Goal: Navigation & Orientation: Understand site structure

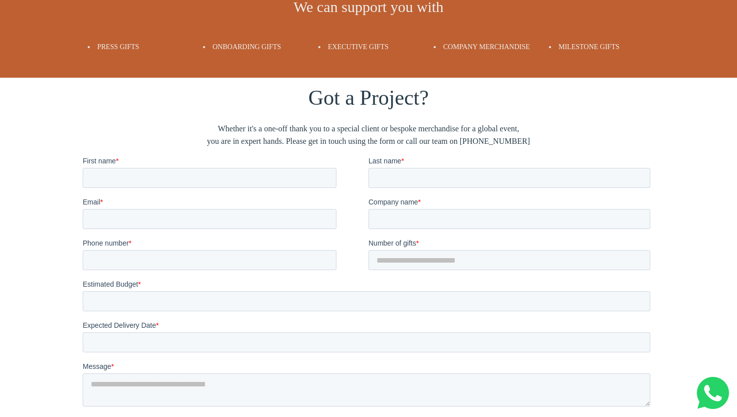
scroll to position [2128, 0]
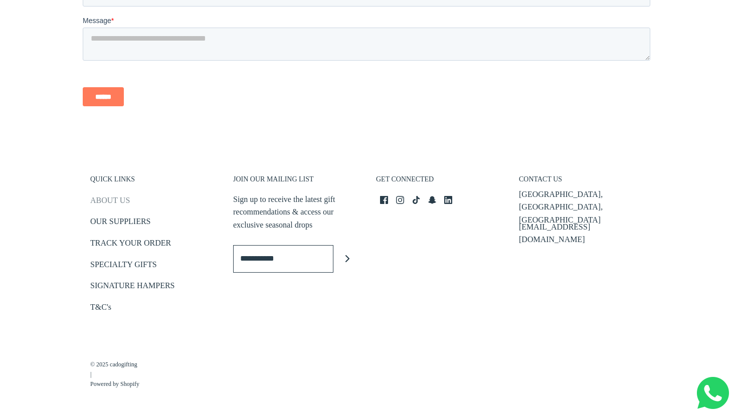
click at [108, 199] on link "ABOUT US" at bounding box center [110, 202] width 40 height 17
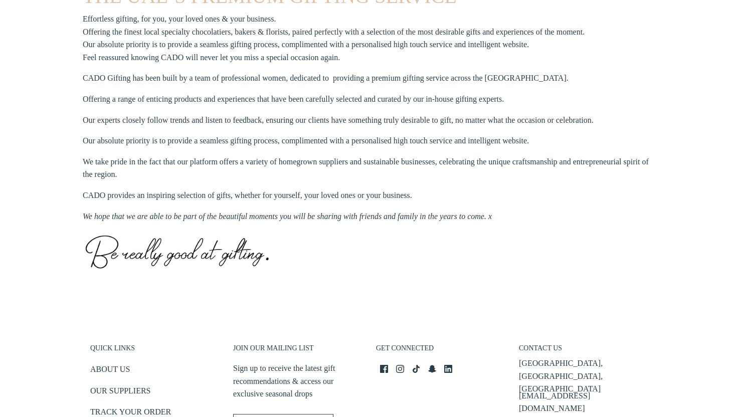
scroll to position [513, 0]
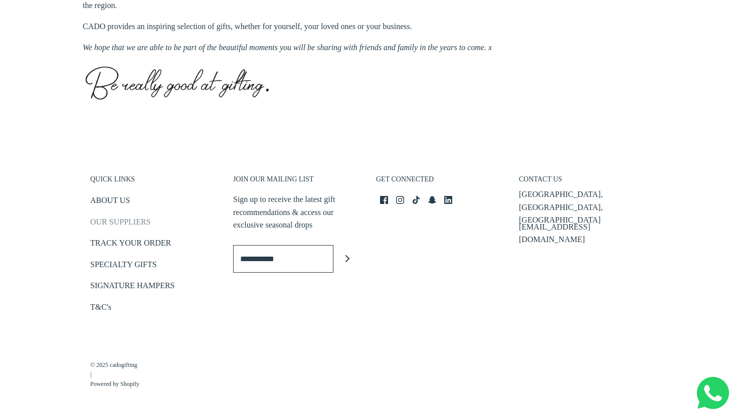
click at [124, 224] on link "OUR SUPPLIERS" at bounding box center [120, 224] width 60 height 17
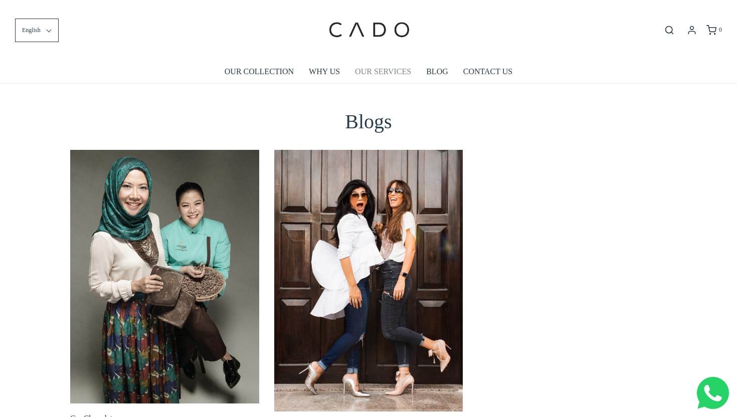
click at [369, 74] on link "OUR SERVICES" at bounding box center [383, 71] width 56 height 23
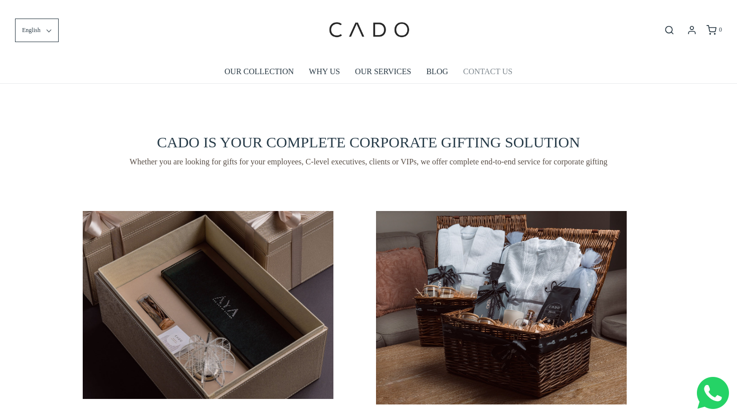
click at [492, 72] on link "CONTACT US" at bounding box center [487, 71] width 49 height 23
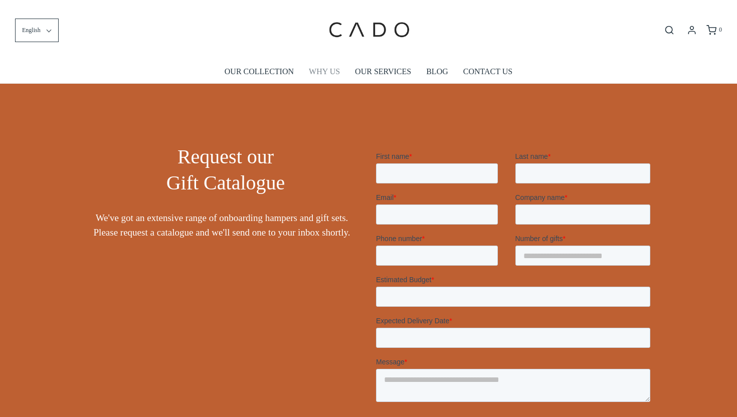
click at [316, 72] on link "WHY US" at bounding box center [324, 71] width 31 height 23
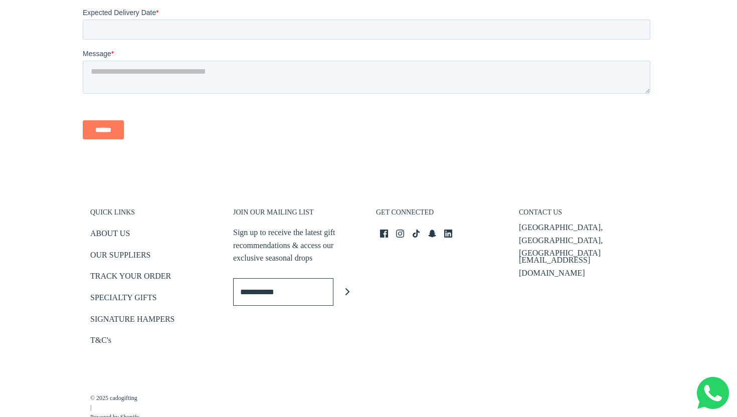
scroll to position [1415, 0]
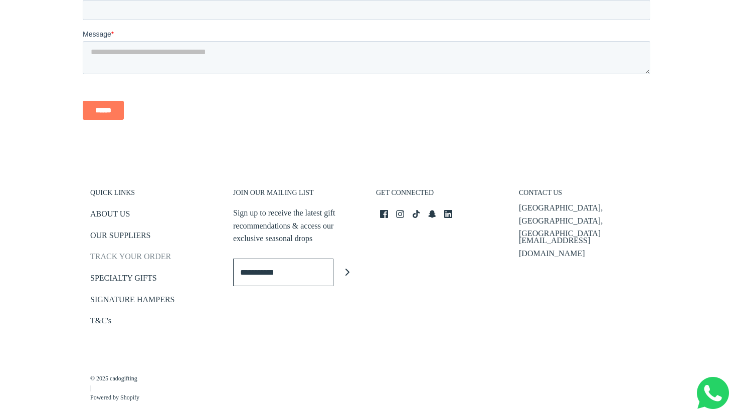
click at [133, 258] on link "TRACK YOUR ORDER" at bounding box center [130, 258] width 81 height 17
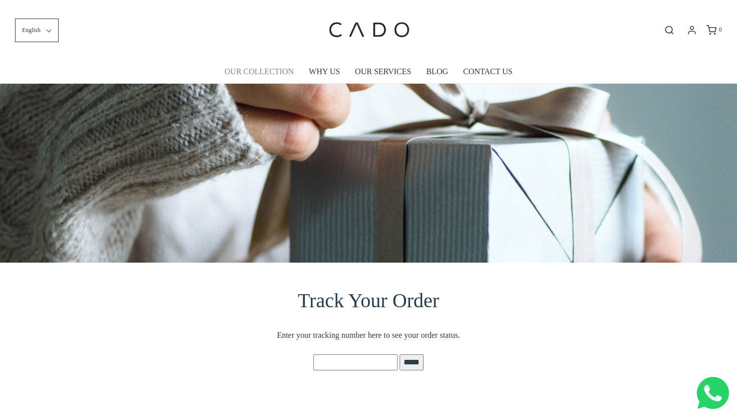
click at [265, 74] on link "OUR COLLECTION" at bounding box center [259, 71] width 69 height 23
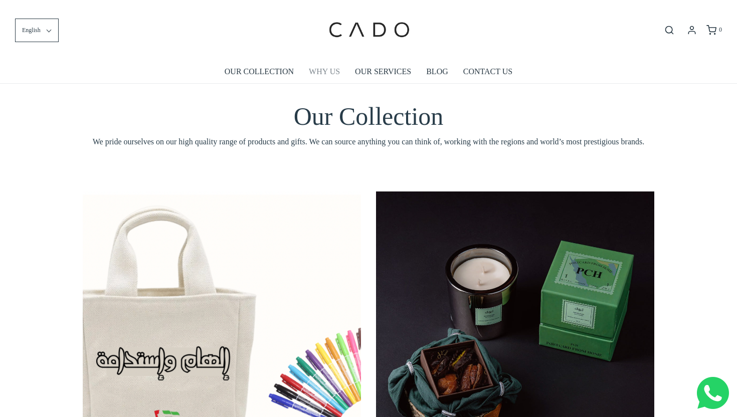
click at [324, 75] on link "WHY US" at bounding box center [324, 71] width 31 height 23
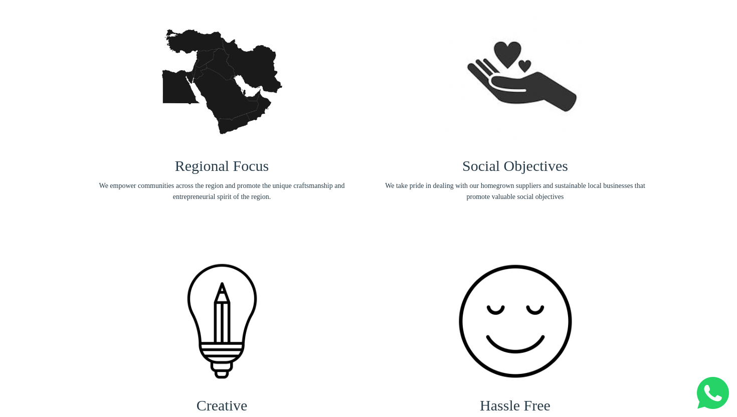
scroll to position [225, 0]
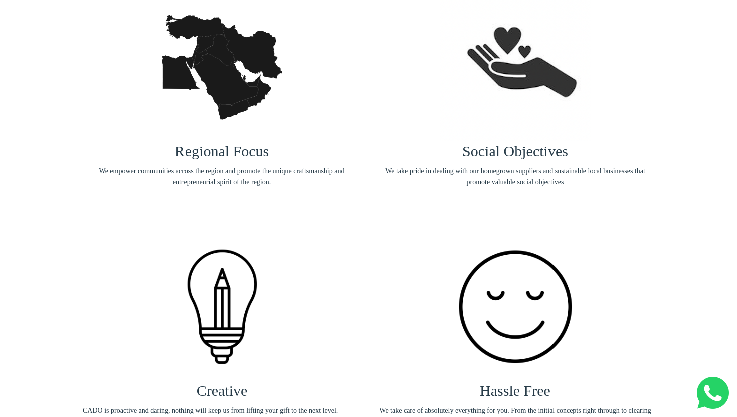
click at [526, 107] on img at bounding box center [515, 66] width 150 height 149
click at [509, 150] on span "Social Objectives" at bounding box center [515, 151] width 106 height 17
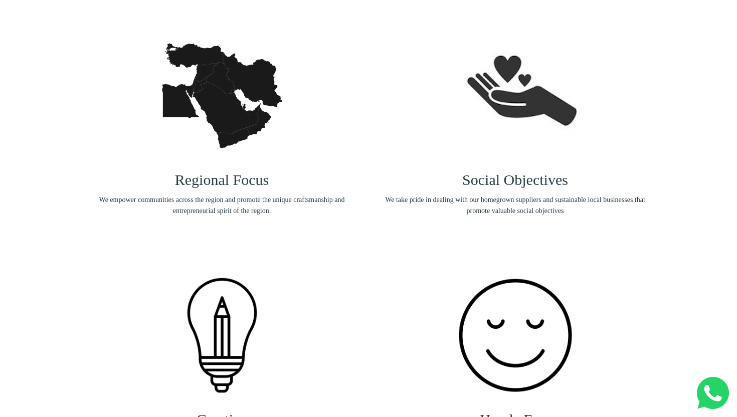
scroll to position [0, 0]
